Goal: Information Seeking & Learning: Learn about a topic

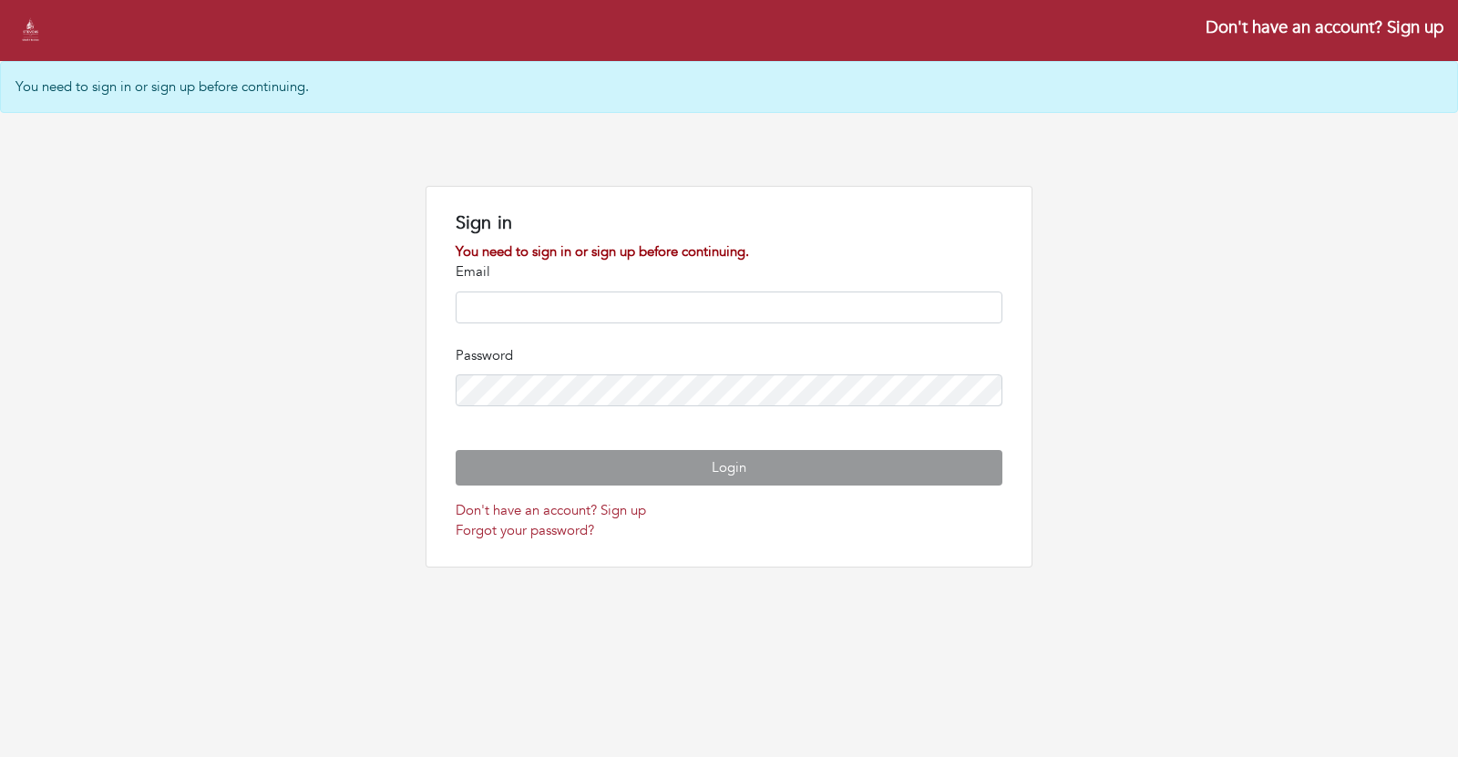
click at [1109, 227] on div "Sign in You need to sign in or sign up before continuing. Email Password Login …" at bounding box center [729, 377] width 1458 height 382
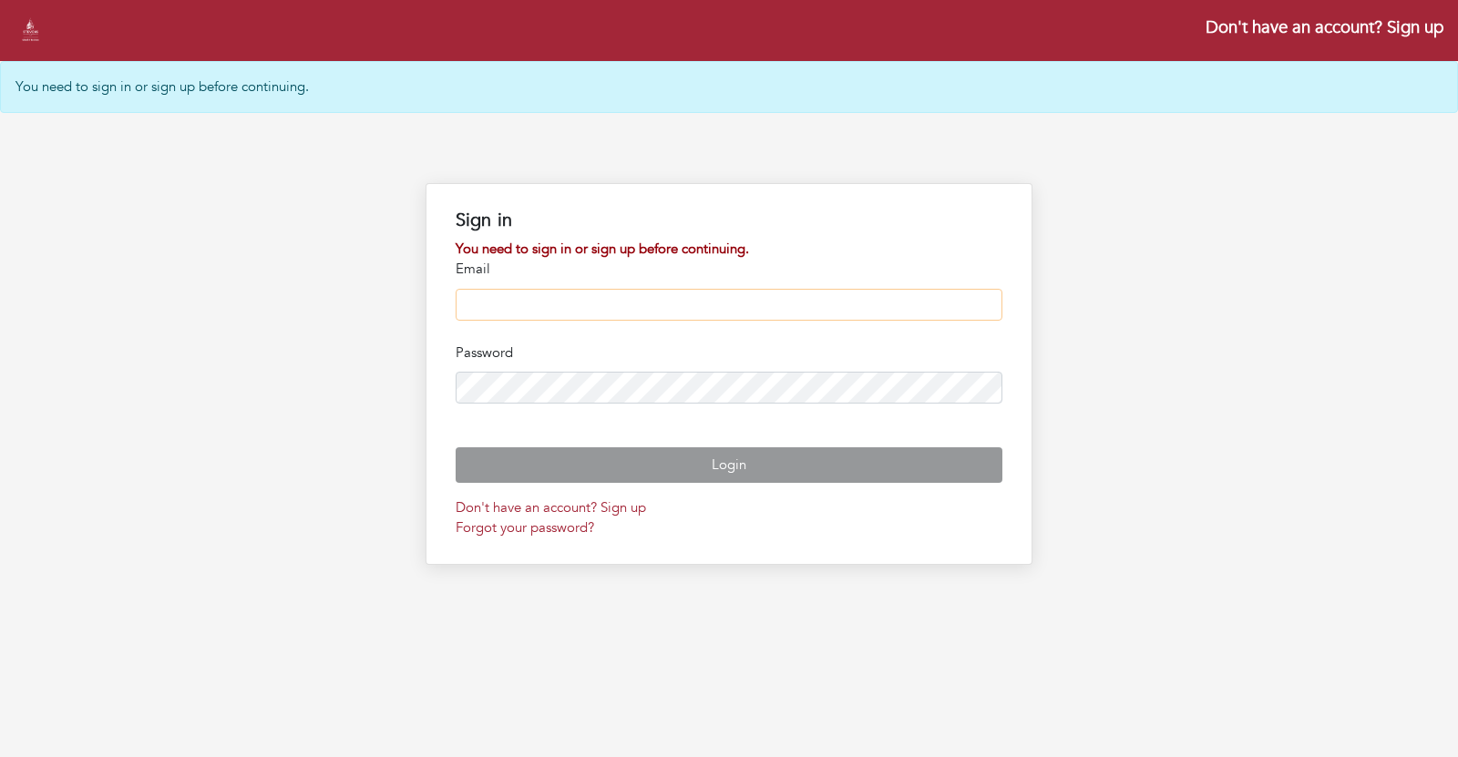
click at [618, 320] on input "email" at bounding box center [728, 305] width 547 height 32
type input "**********"
click at [455, 447] on button "Login" at bounding box center [728, 465] width 547 height 36
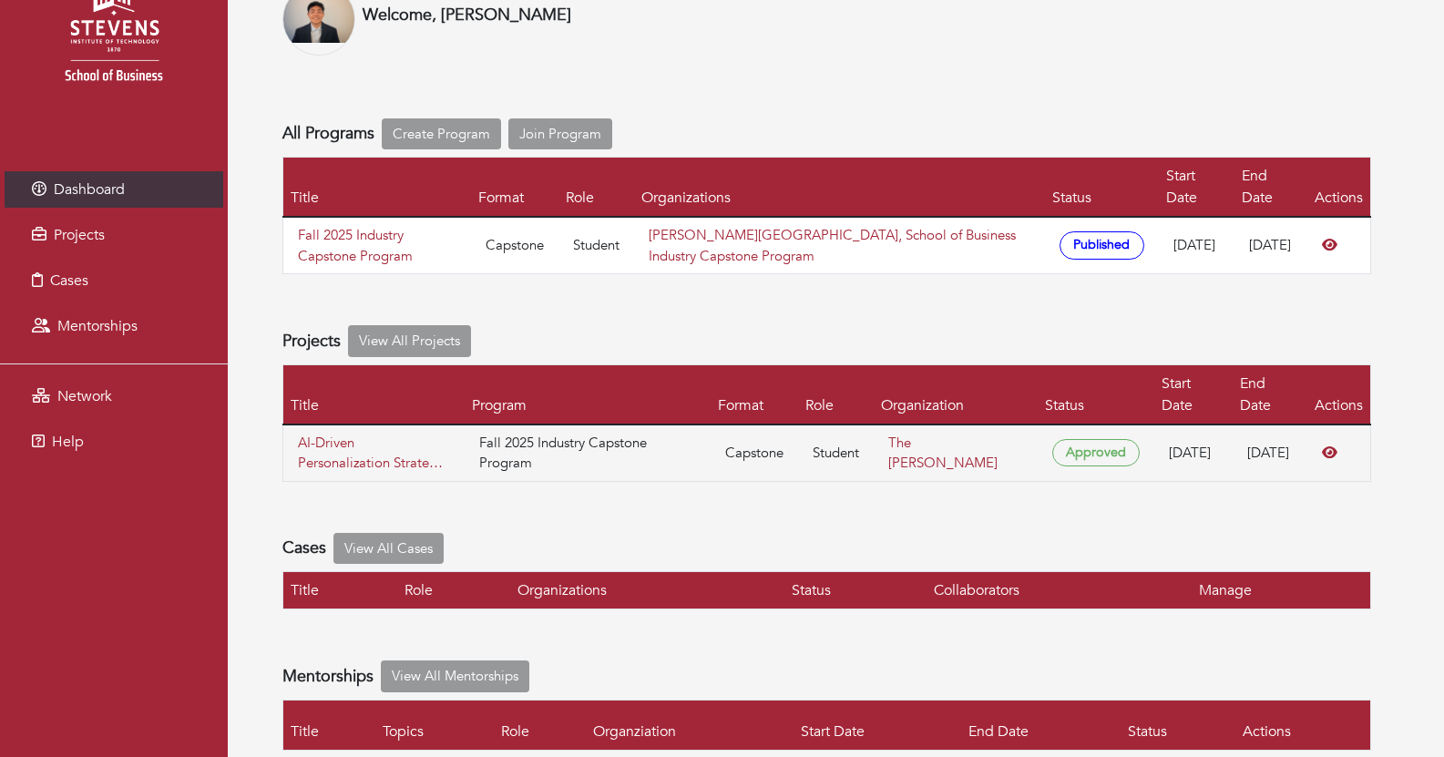
scroll to position [107, 0]
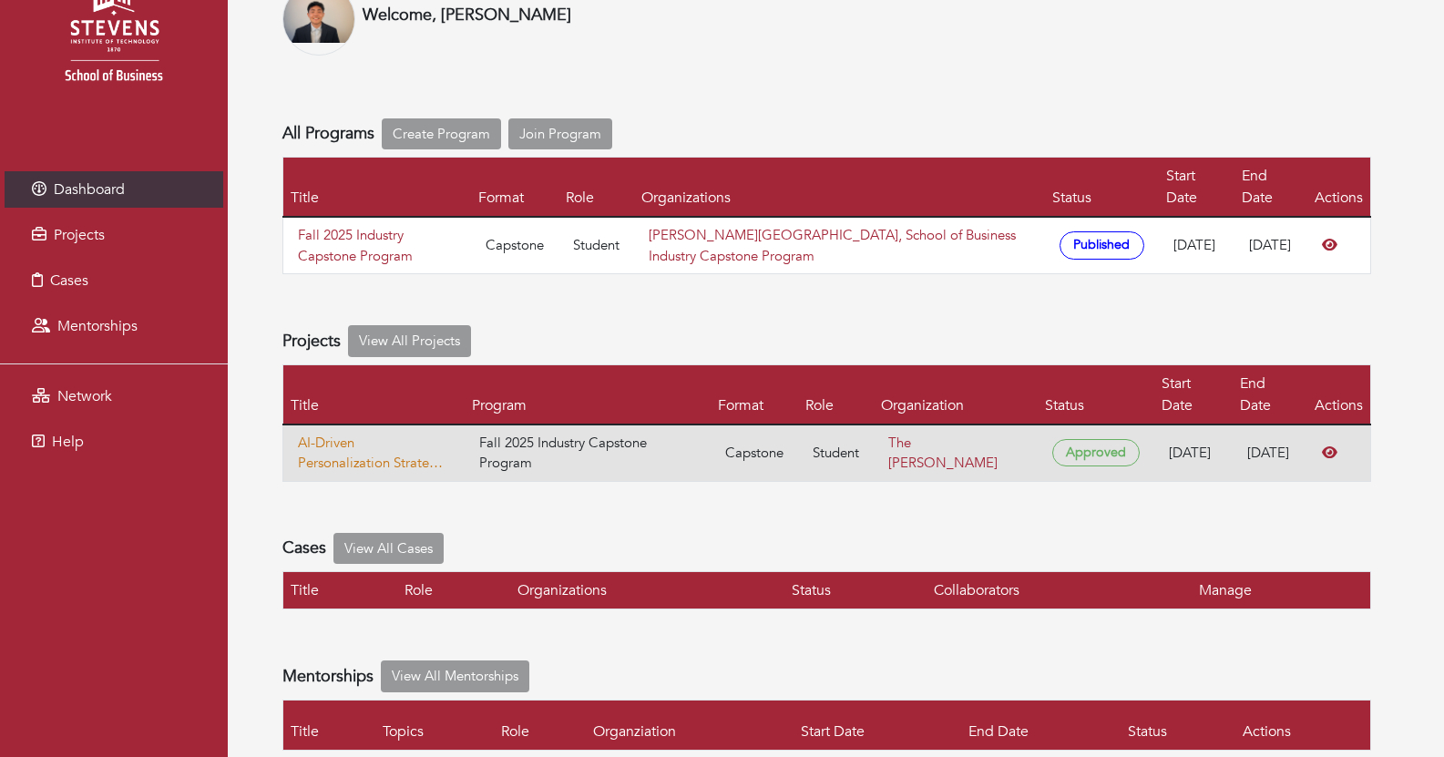
click at [385, 433] on link "AI-Driven Personalization Strategy for The Webster" at bounding box center [374, 453] width 152 height 41
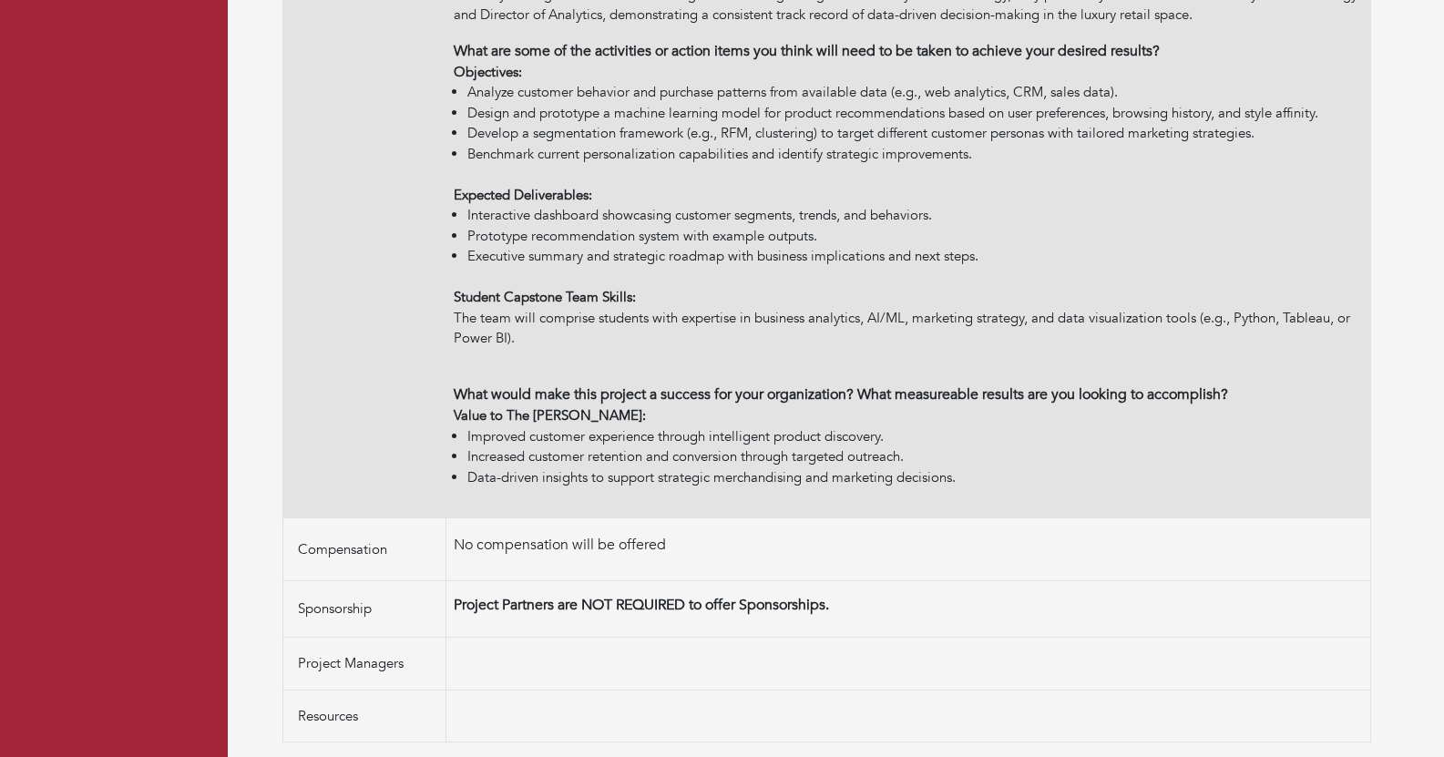
scroll to position [448, 0]
